Goal: Check status

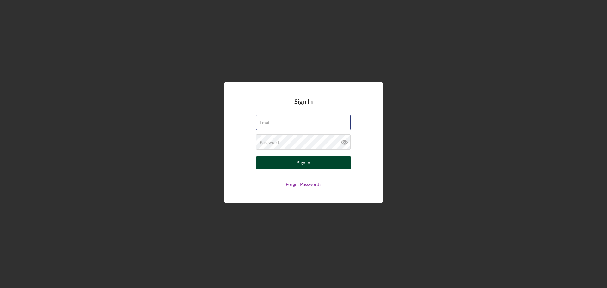
type input "[EMAIL_ADDRESS][DOMAIN_NAME]"
click at [338, 165] on button "Sign In" at bounding box center [303, 163] width 95 height 13
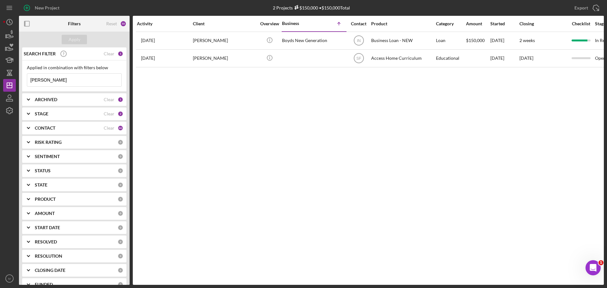
drag, startPoint x: 49, startPoint y: 81, endPoint x: -13, endPoint y: 82, distance: 62.3
click at [0, 82] on html "New Project 2 Projects $150,000 • $150,000 Total [PERSON_NAME] Export Icon/Expo…" at bounding box center [303, 144] width 607 height 288
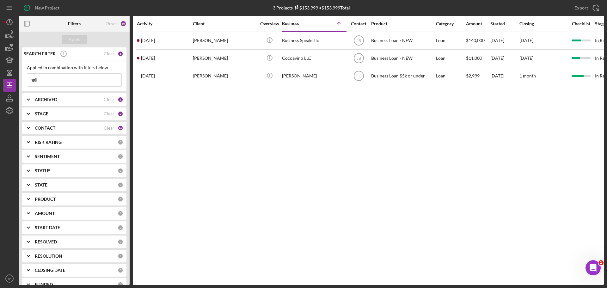
drag, startPoint x: 40, startPoint y: 82, endPoint x: -6, endPoint y: 77, distance: 45.8
click at [0, 77] on html "New Project 3 Projects $153,999 • $153,999 Total [PERSON_NAME] Export Icon/Expo…" at bounding box center [303, 144] width 607 height 288
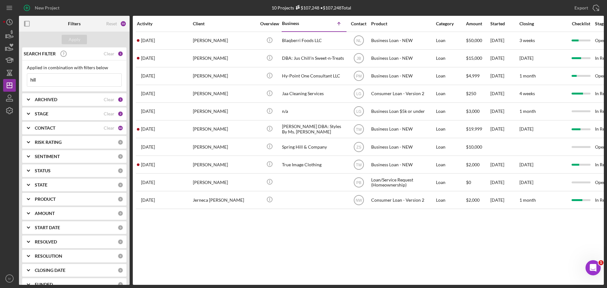
type input "hill"
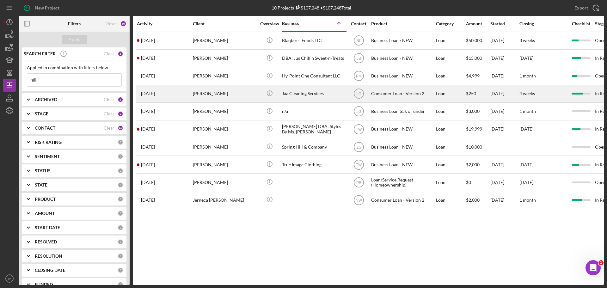
click at [207, 94] on div "[PERSON_NAME]" at bounding box center [224, 93] width 63 height 17
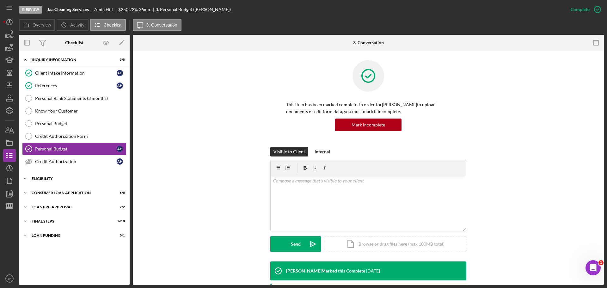
drag, startPoint x: 40, startPoint y: 179, endPoint x: 41, endPoint y: 185, distance: 6.1
click at [40, 182] on div "Icon/Expander Eligibility 3 / 4" at bounding box center [74, 178] width 111 height 13
